Goal: Information Seeking & Learning: Check status

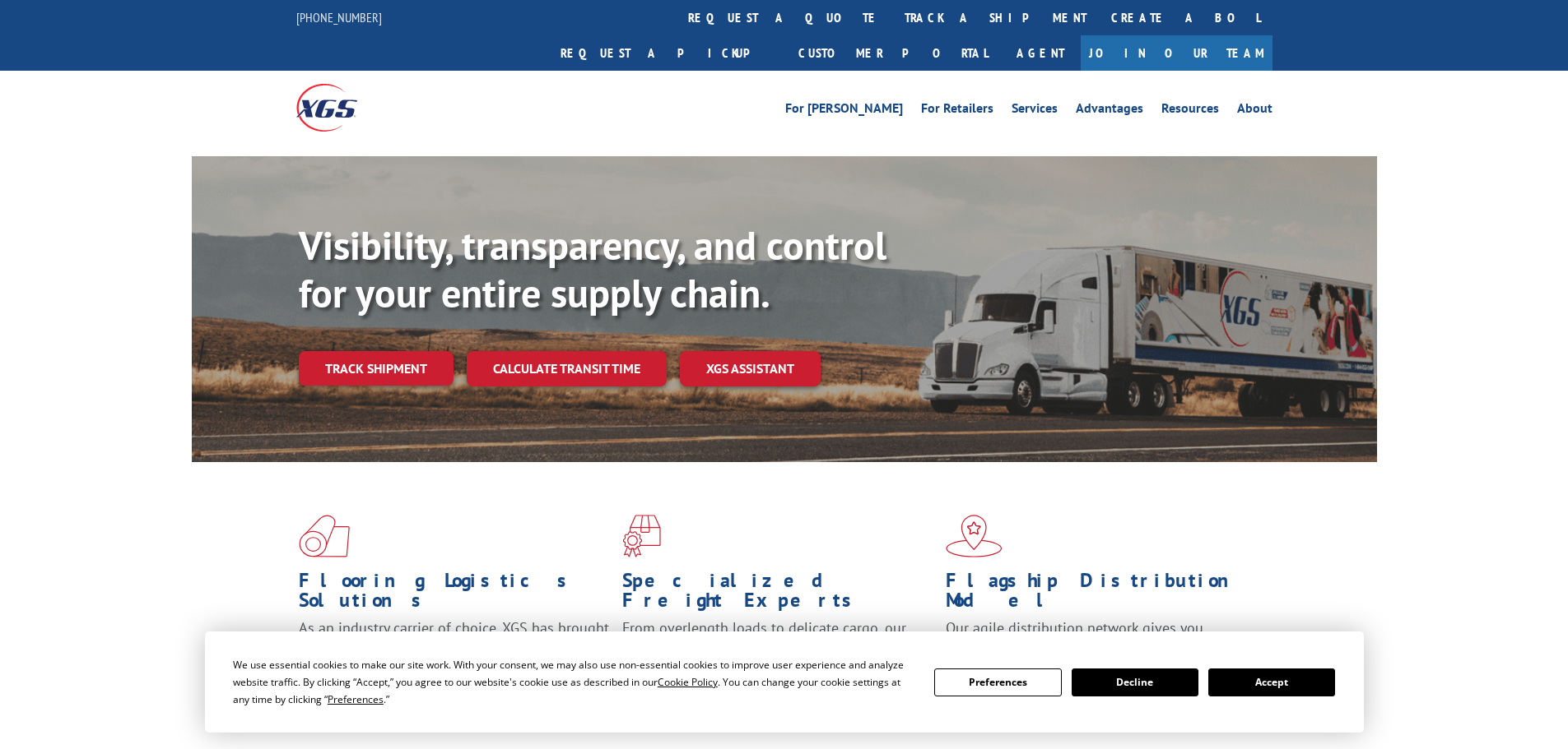
click at [337, 358] on div "Visibility, transparency, and control for your entire supply chain. Track shipm…" at bounding box center [837, 336] width 1078 height 229
click at [339, 352] on link "Track shipment" at bounding box center [376, 369] width 155 height 35
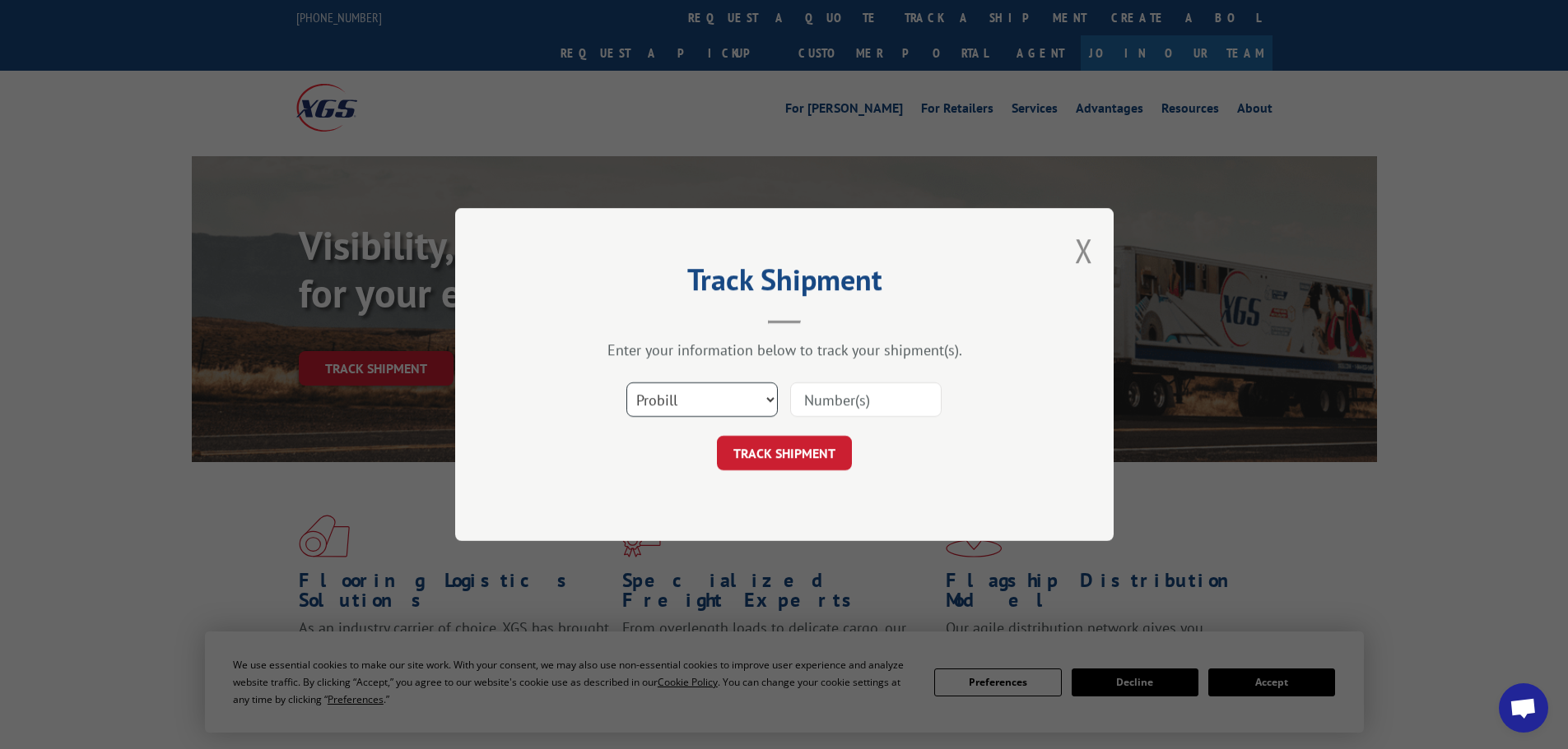
click at [705, 402] on select "Select category... Probill BOL PO" at bounding box center [702, 399] width 151 height 35
select select "bol"
click at [627, 382] on select "Select category... Probill BOL PO" at bounding box center [702, 399] width 151 height 35
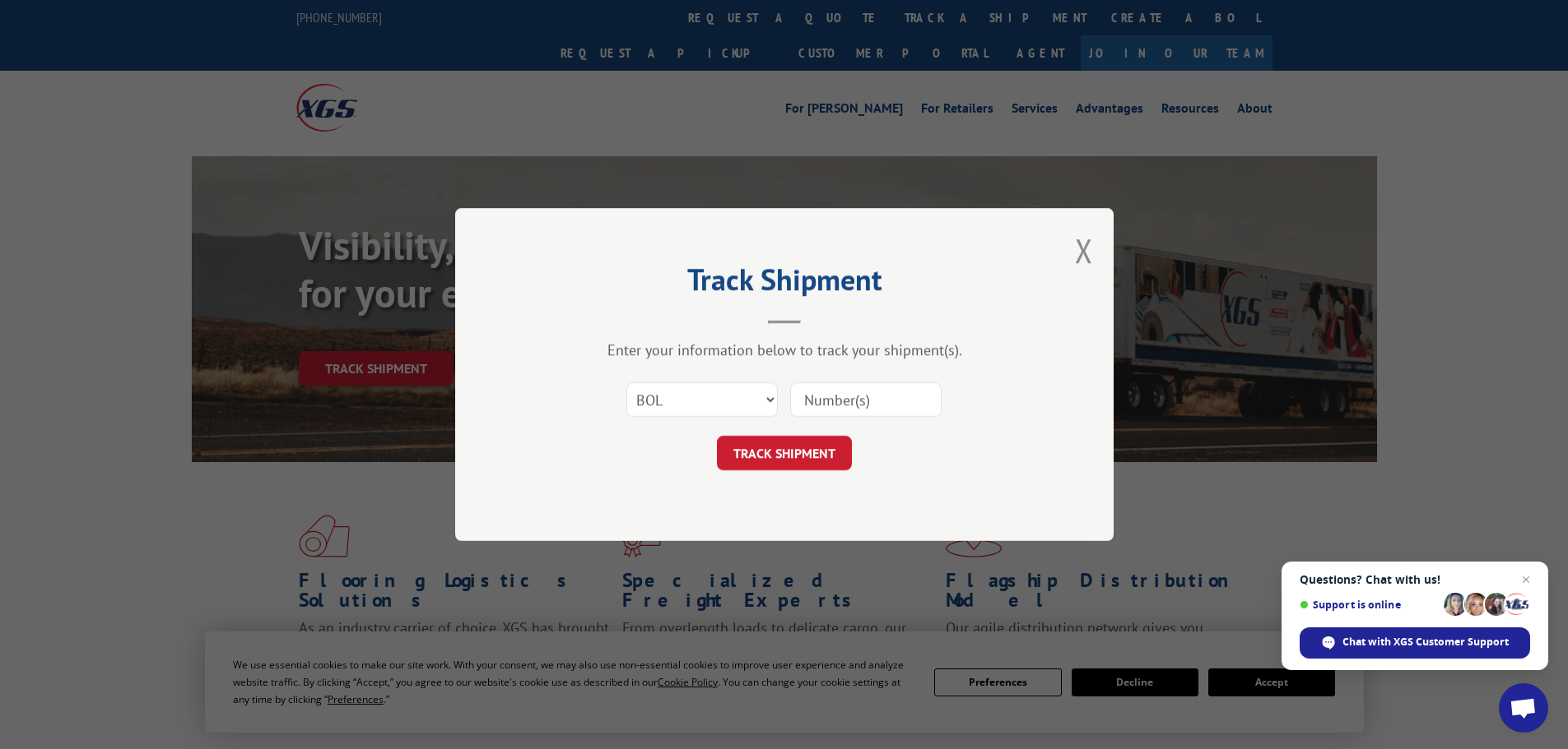
click at [831, 401] on input at bounding box center [865, 399] width 151 height 35
paste input "7046227"
type input "7046227"
click at [717, 436] on button "TRACK SHIPMENT" at bounding box center [785, 453] width 135 height 35
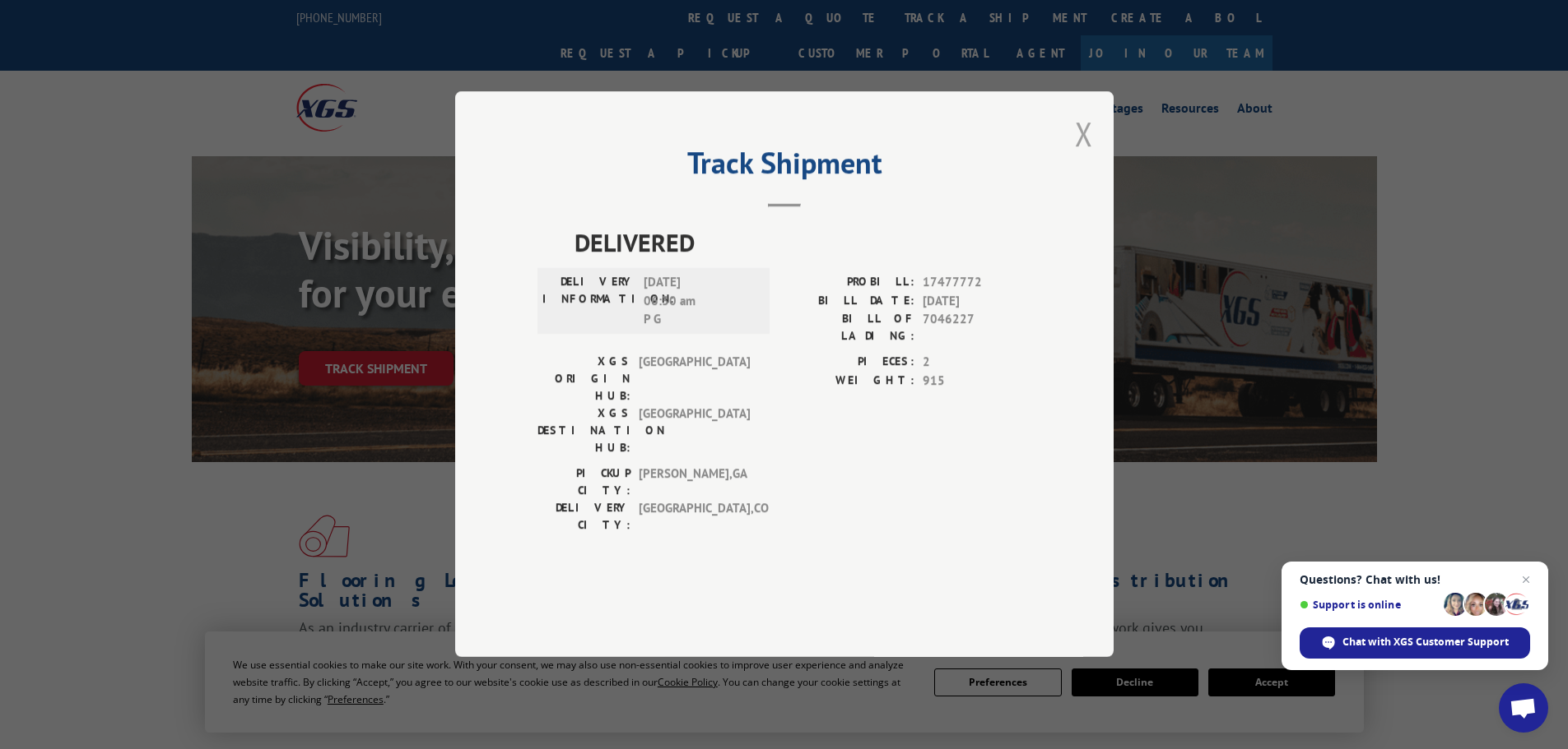
click at [1079, 156] on button "Close modal" at bounding box center [1083, 134] width 18 height 44
